Goal: Task Accomplishment & Management: Manage account settings

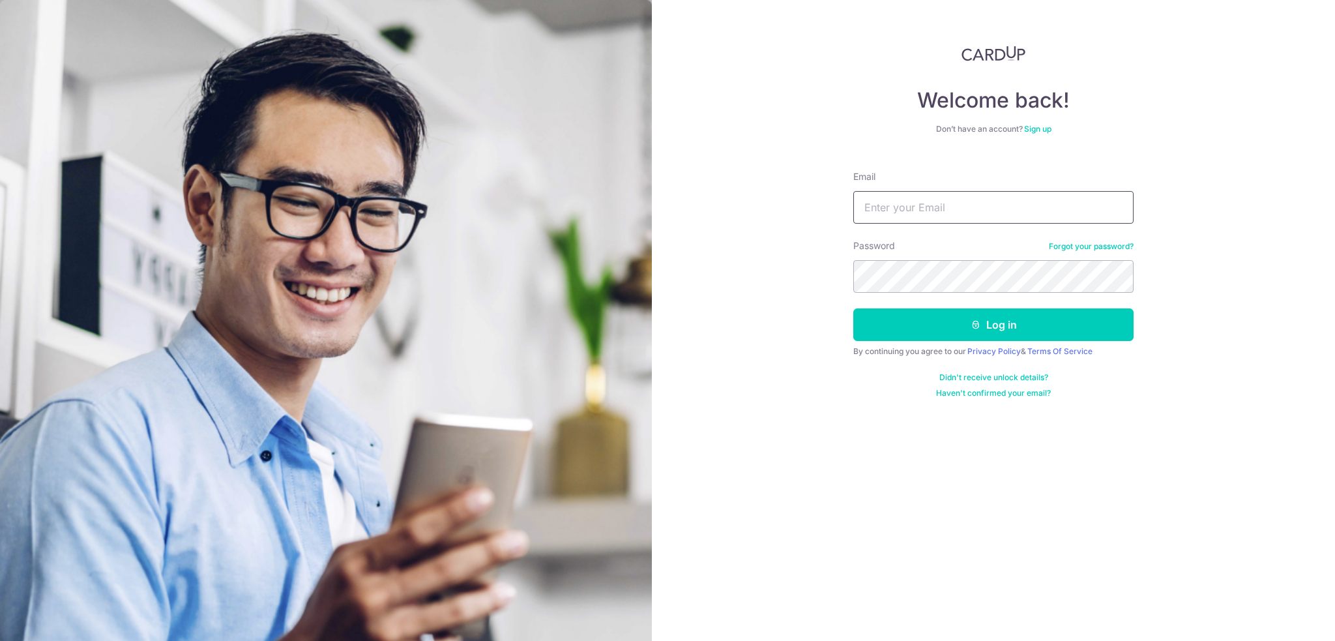
click at [944, 211] on input "Email" at bounding box center [993, 207] width 280 height 33
type input "[EMAIL_ADDRESS][DOMAIN_NAME]"
click at [853, 293] on nordpass-icon at bounding box center [853, 293] width 0 height 0
click at [0, 640] on nordpass-autofill-portal at bounding box center [0, 641] width 0 height 0
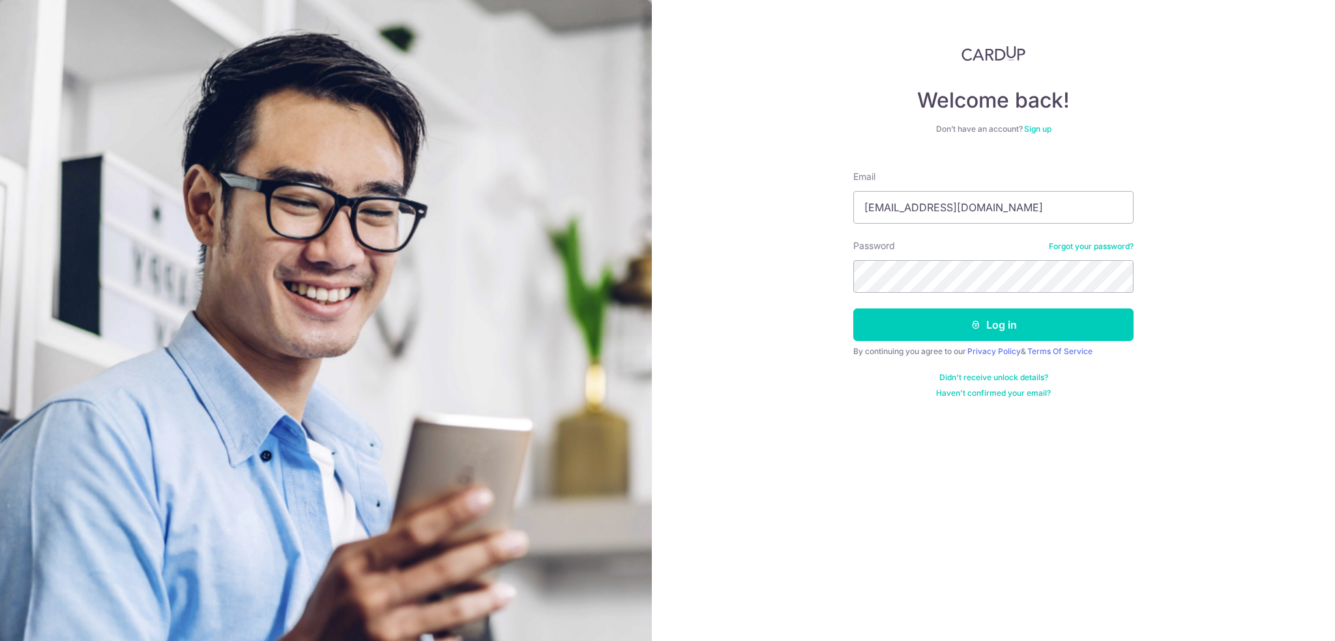
click at [999, 258] on div "Password Forgot your password?" at bounding box center [993, 265] width 280 height 53
click at [1007, 315] on button "Log in" at bounding box center [993, 324] width 280 height 33
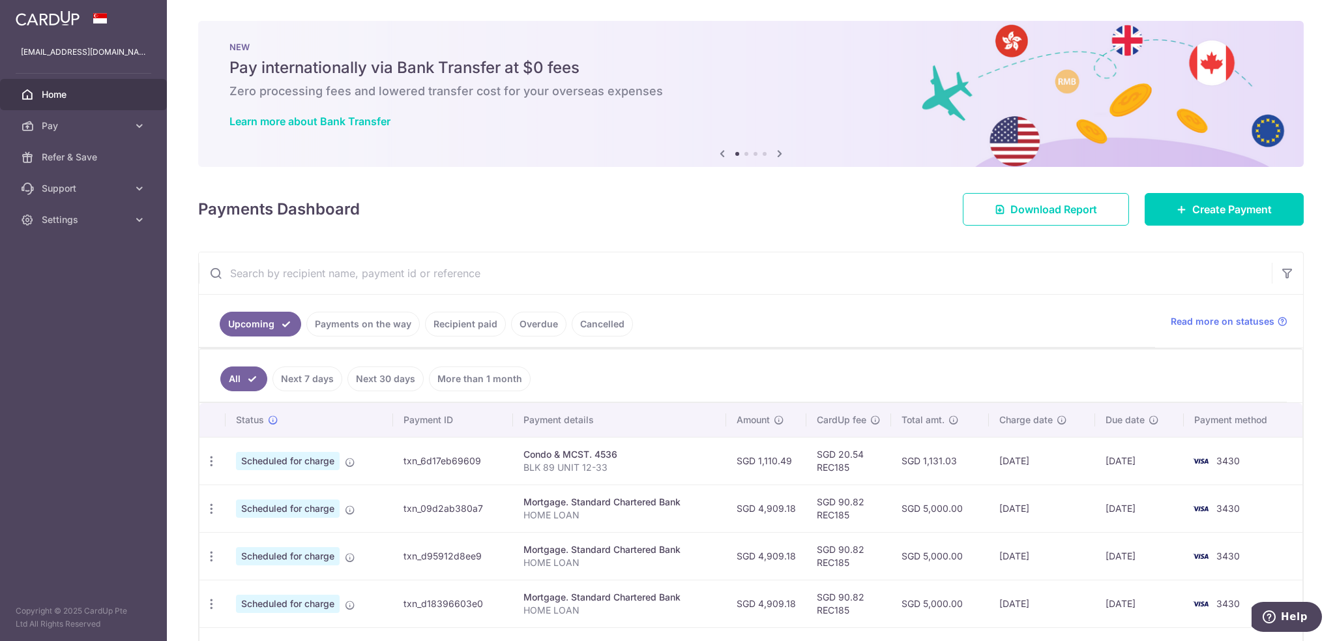
click at [0, 640] on nordpass-portal at bounding box center [0, 641] width 0 height 0
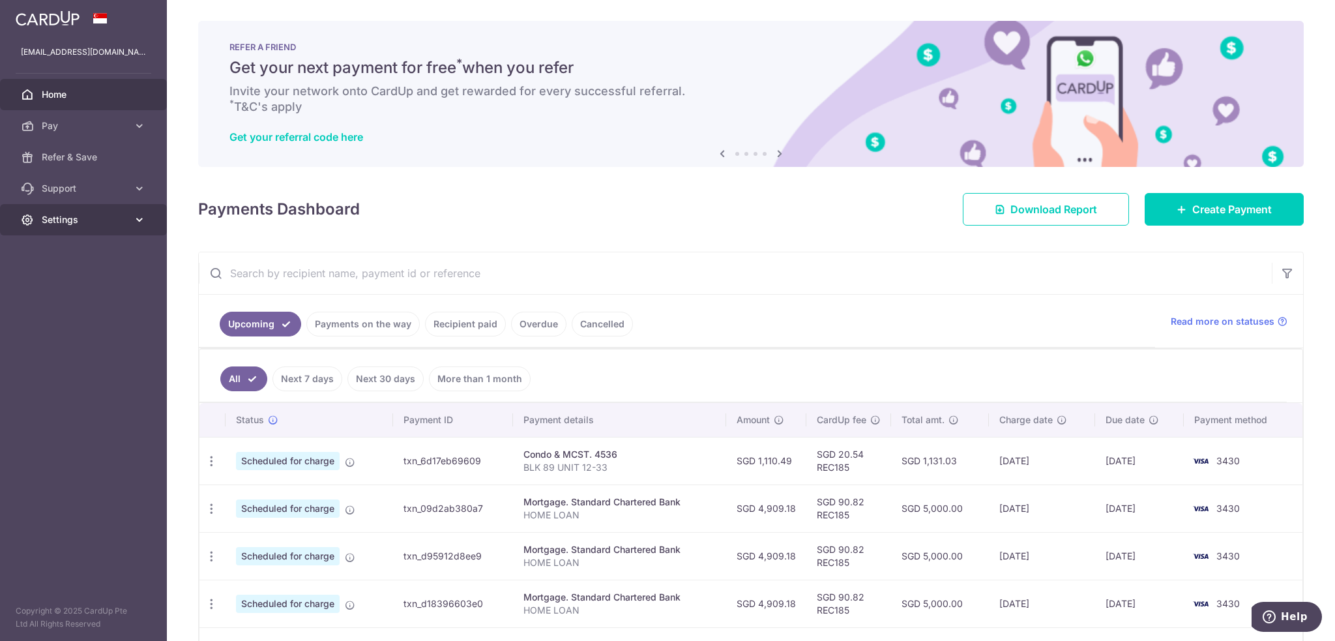
click at [85, 219] on span "Settings" at bounding box center [85, 219] width 86 height 13
click at [67, 280] on span "Logout" at bounding box center [85, 282] width 86 height 13
